Goal: Find specific page/section

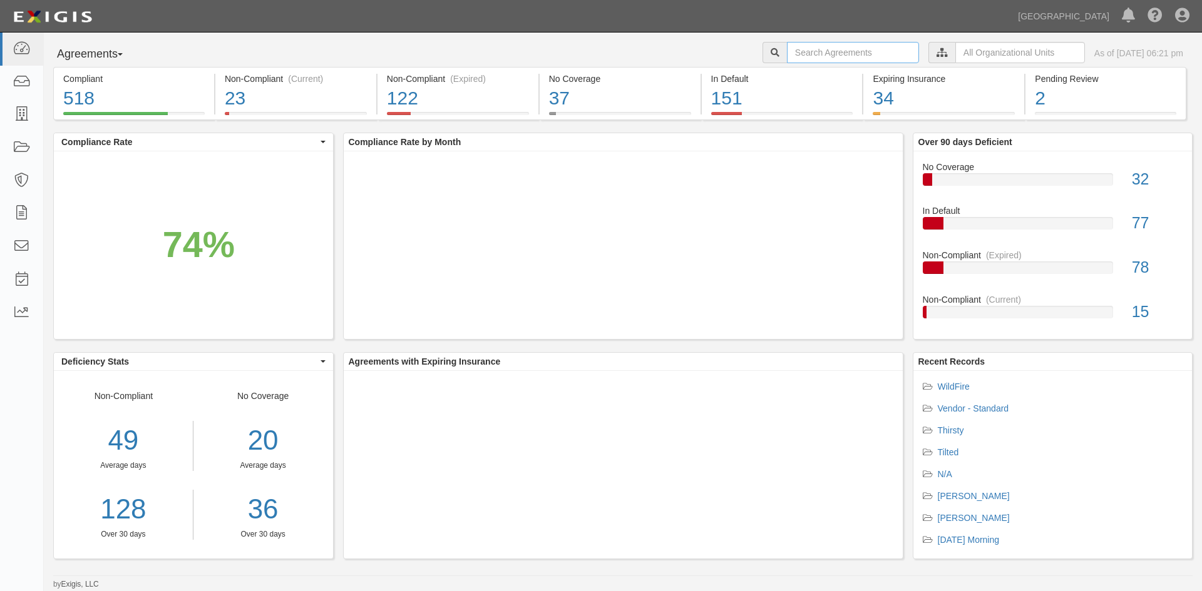
click at [804, 48] on input "text" at bounding box center [853, 52] width 132 height 21
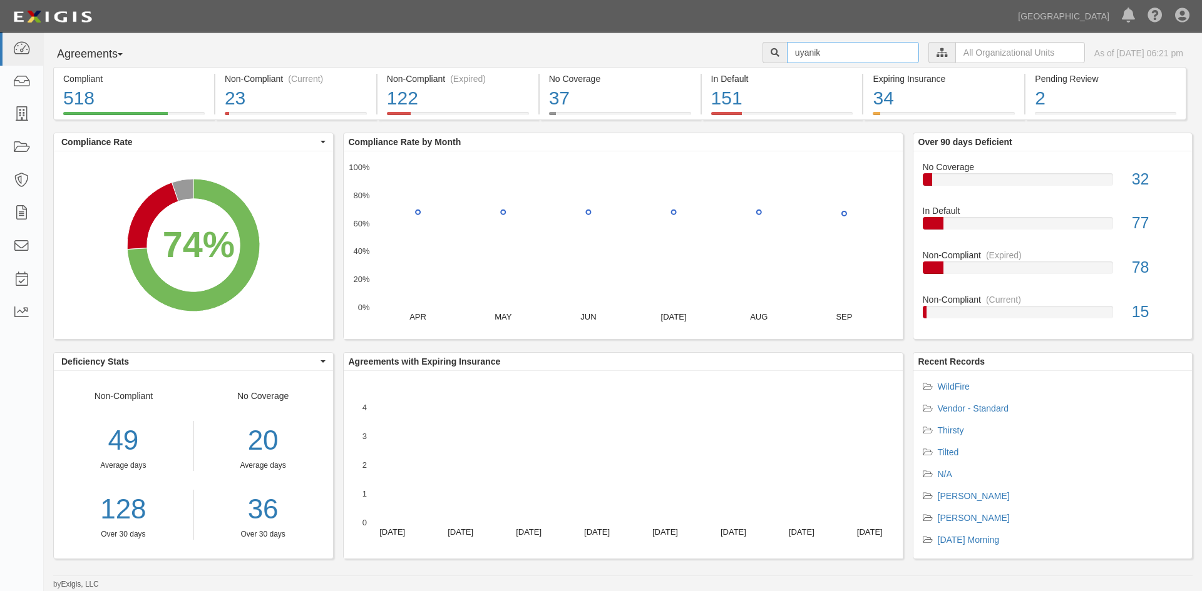
type input "uyanik"
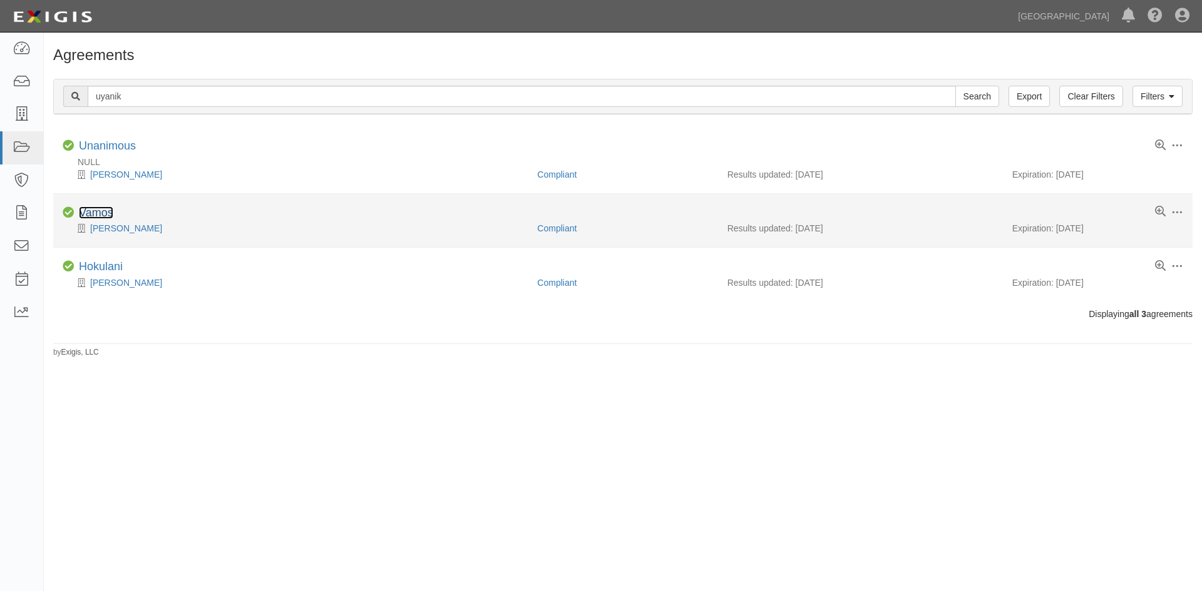
click at [98, 211] on link "Vamos" at bounding box center [96, 213] width 34 height 13
